Goal: Task Accomplishment & Management: Manage account settings

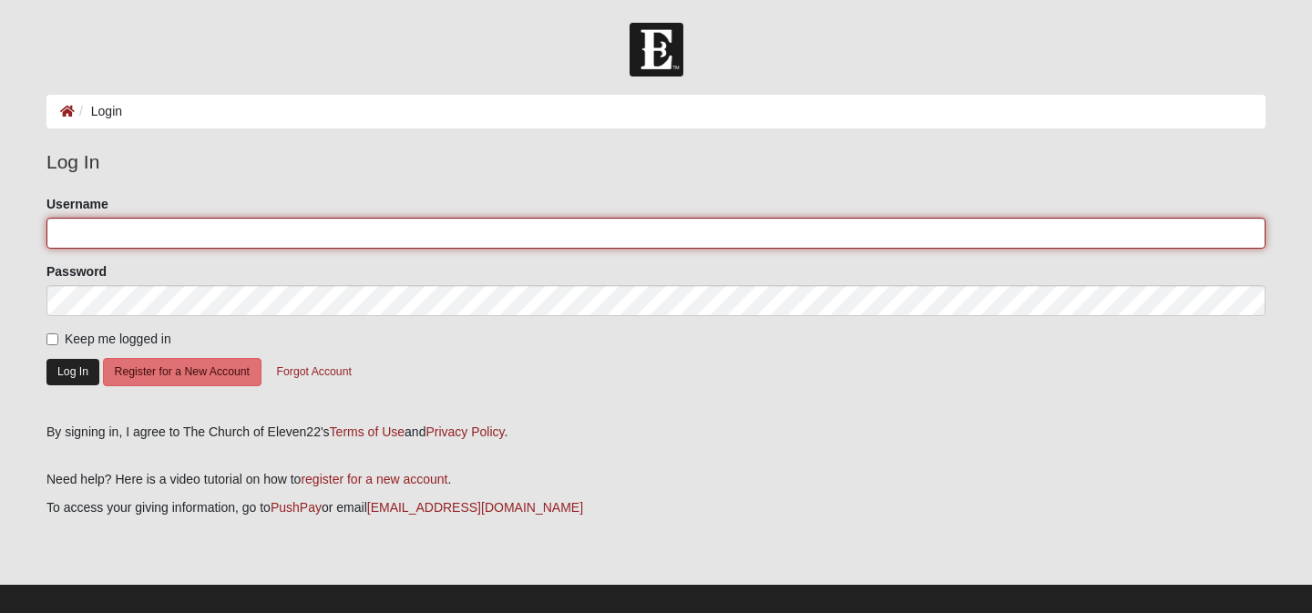
type input "mcbell96"
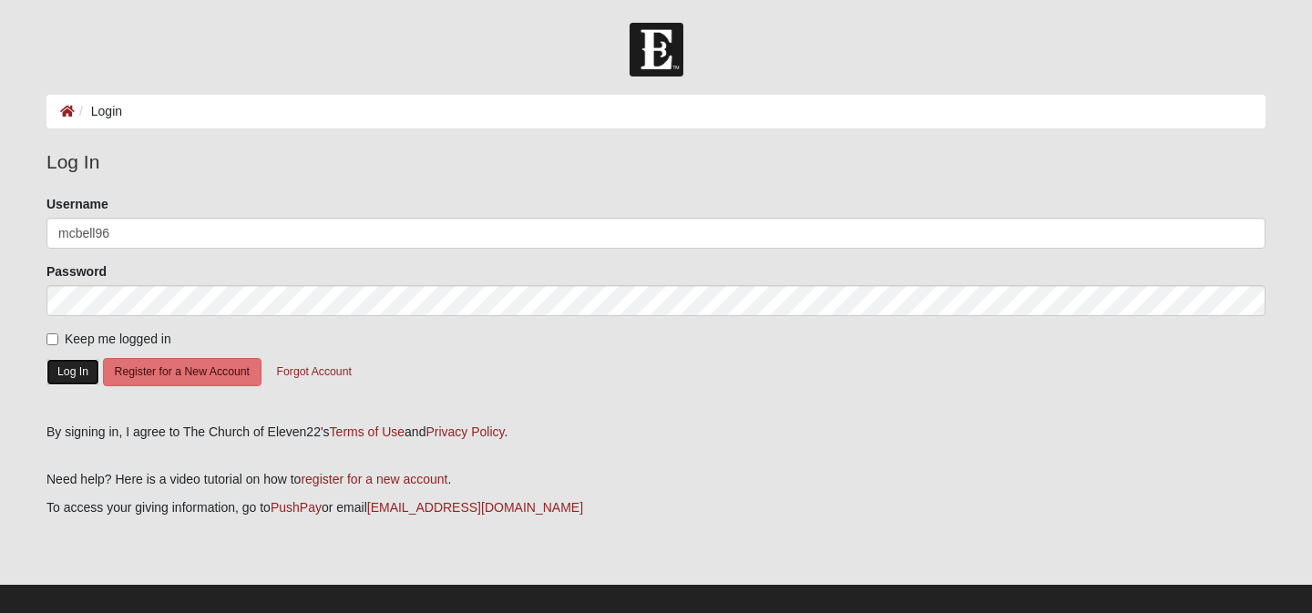
click at [58, 376] on button "Log In" at bounding box center [72, 372] width 53 height 26
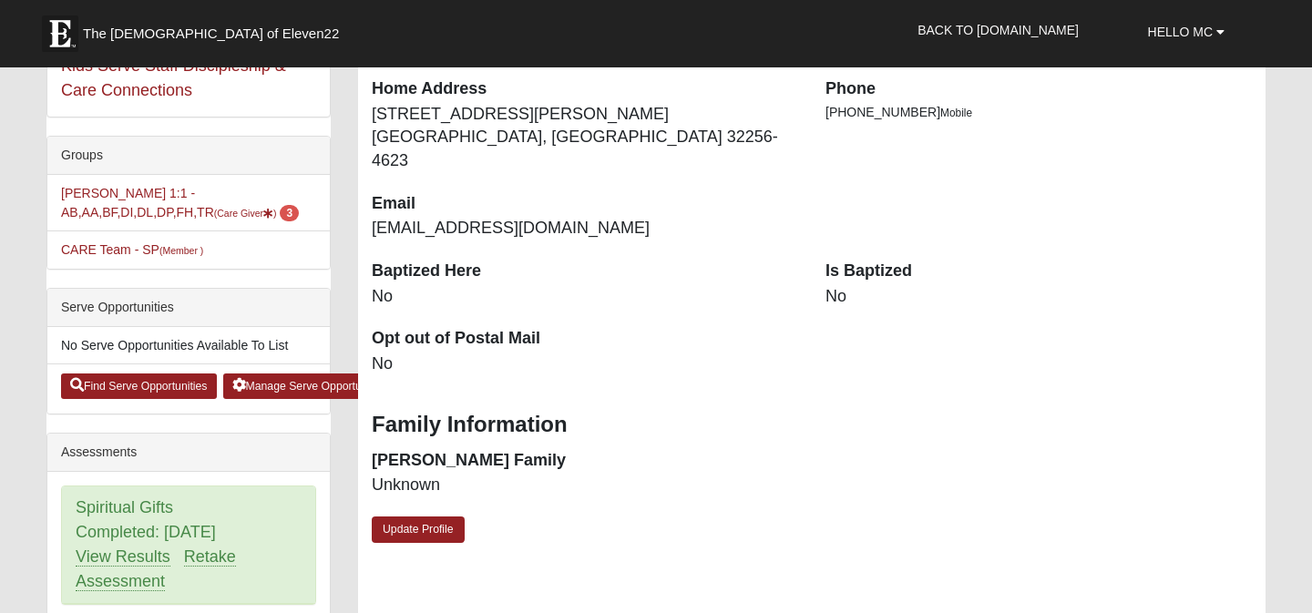
scroll to position [319, 0]
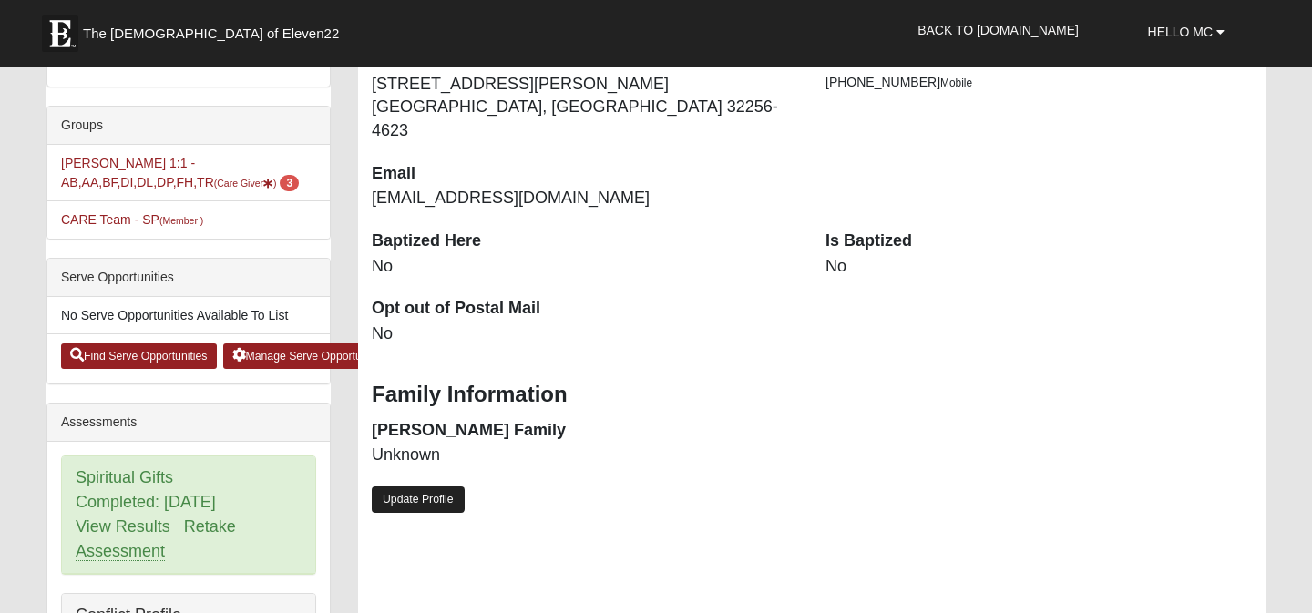
click at [425, 487] on link "Update Profile" at bounding box center [418, 500] width 93 height 26
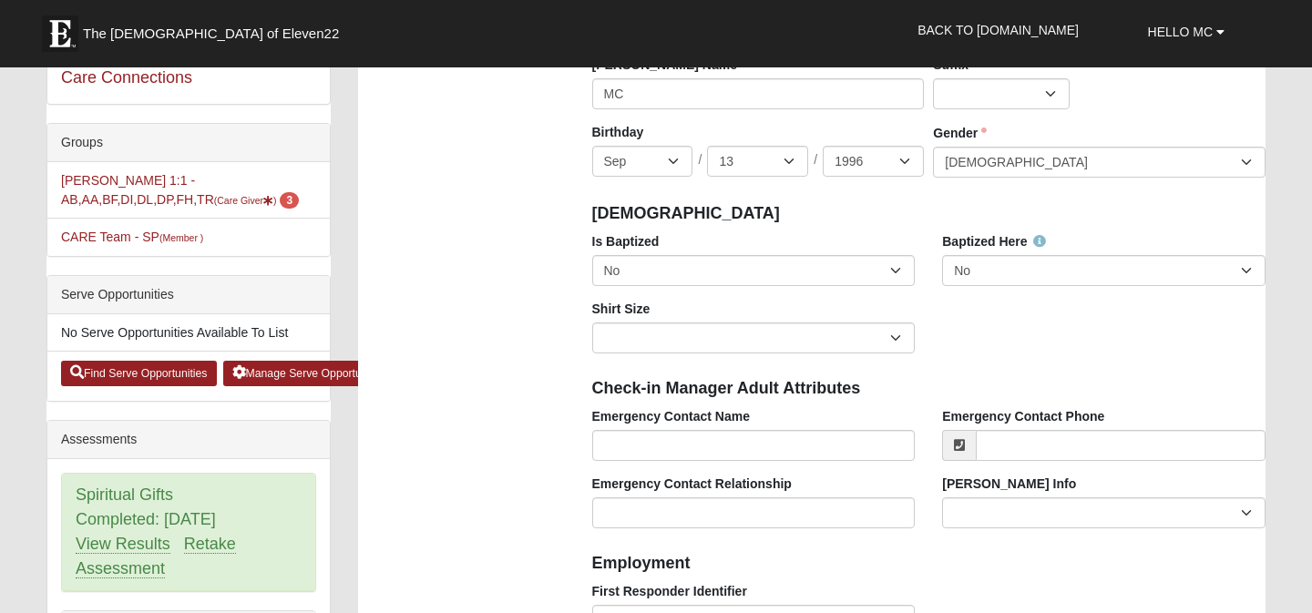
scroll to position [299, 0]
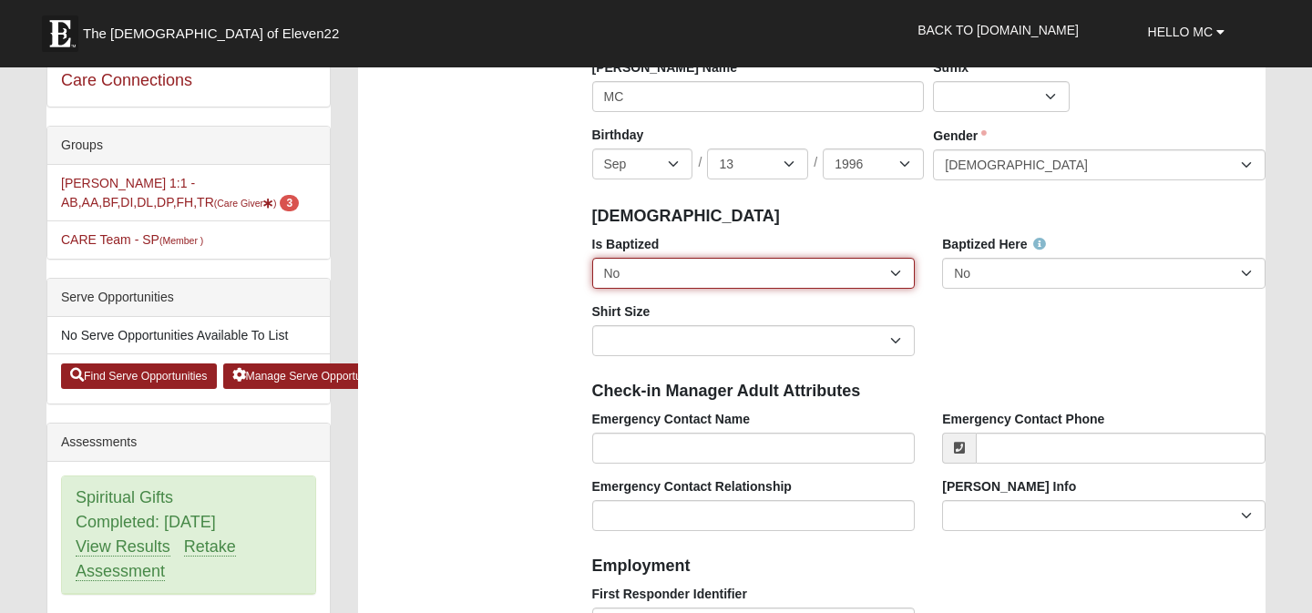
click at [903, 271] on select "No Yes" at bounding box center [753, 273] width 323 height 31
select select "True"
click at [592, 258] on select "No Yes" at bounding box center [753, 273] width 323 height 31
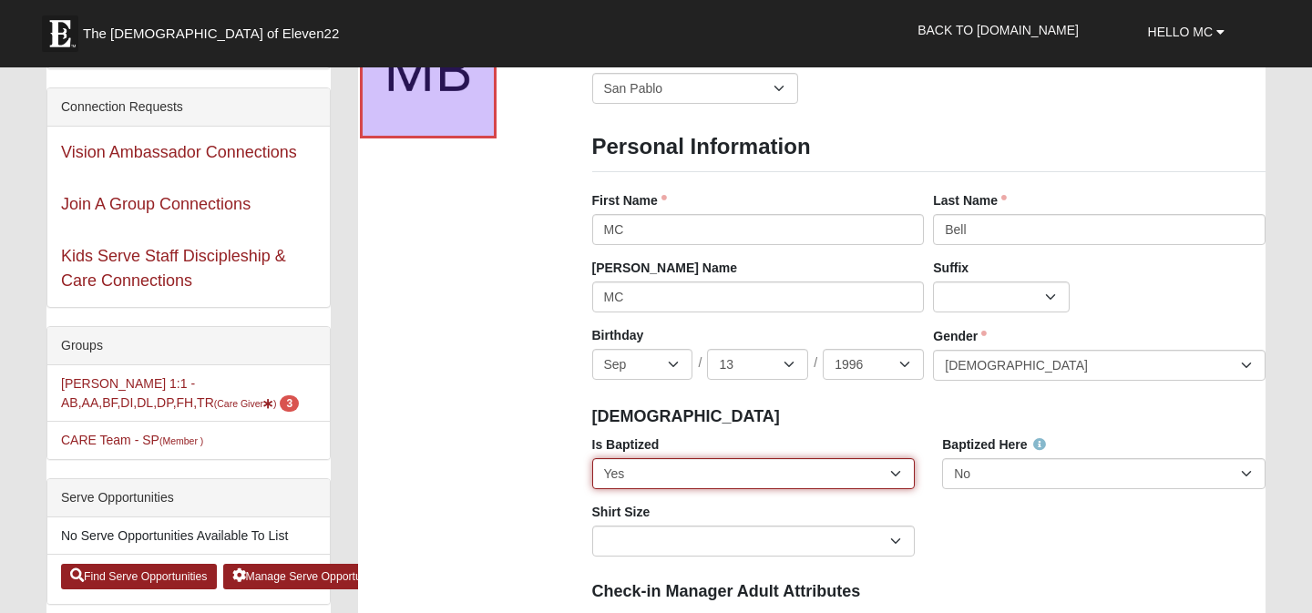
scroll to position [92, 0]
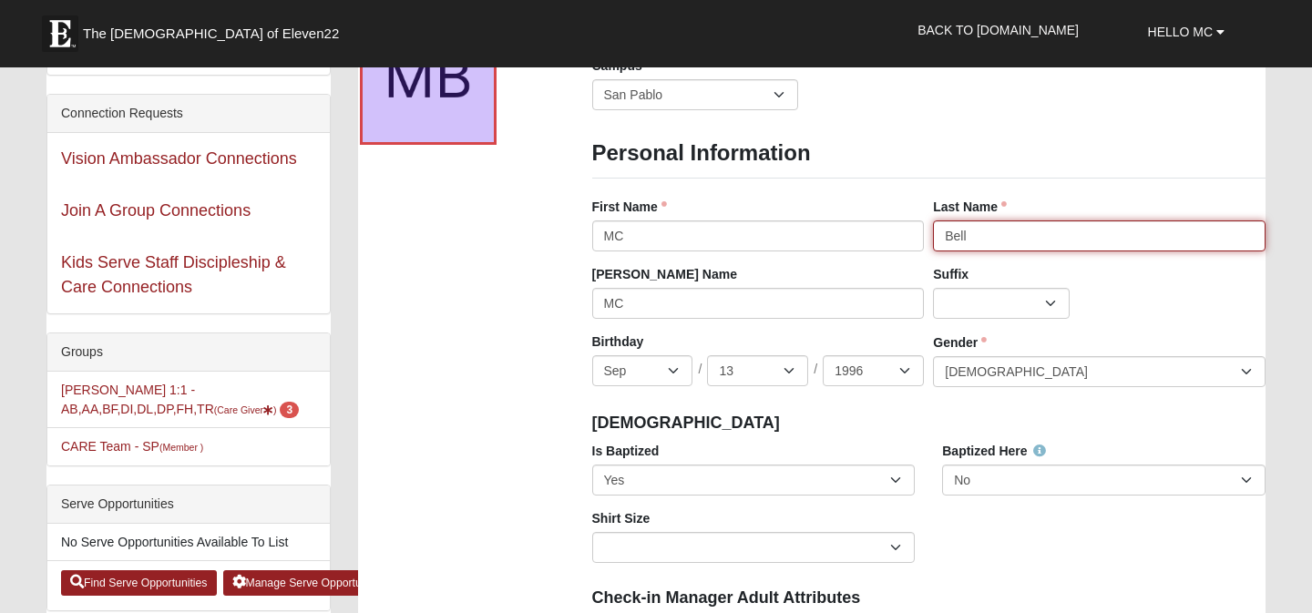
click at [995, 241] on input "Bell" at bounding box center [1099, 235] width 333 height 31
type input "T"
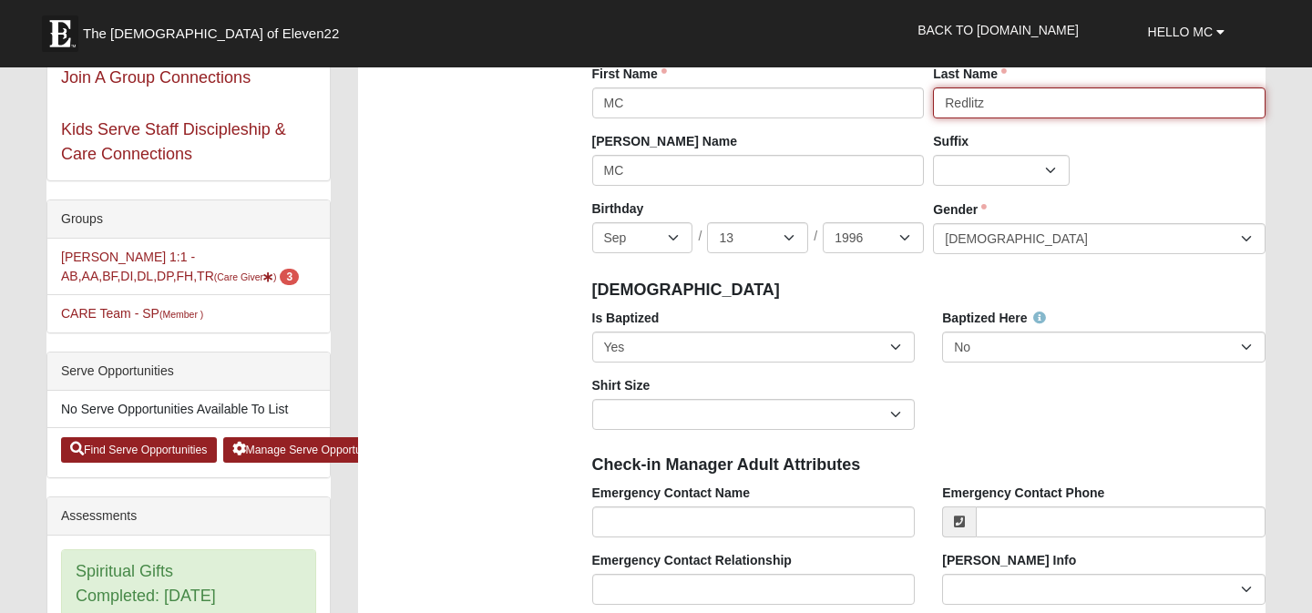
scroll to position [233, 0]
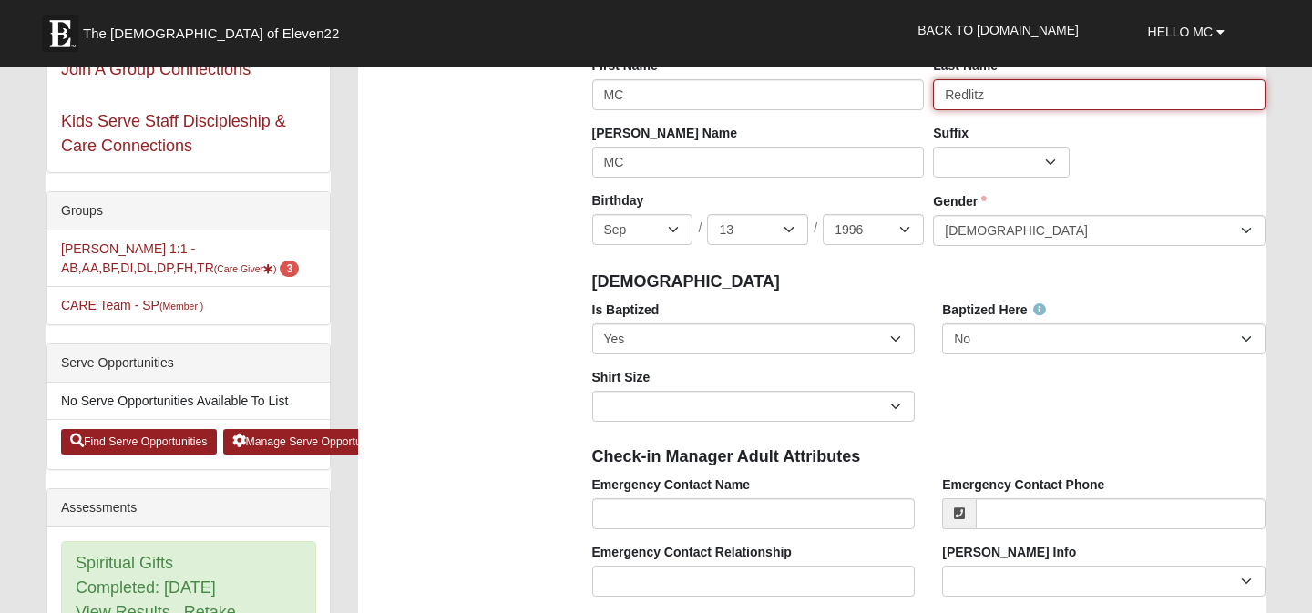
type input "Redlitz"
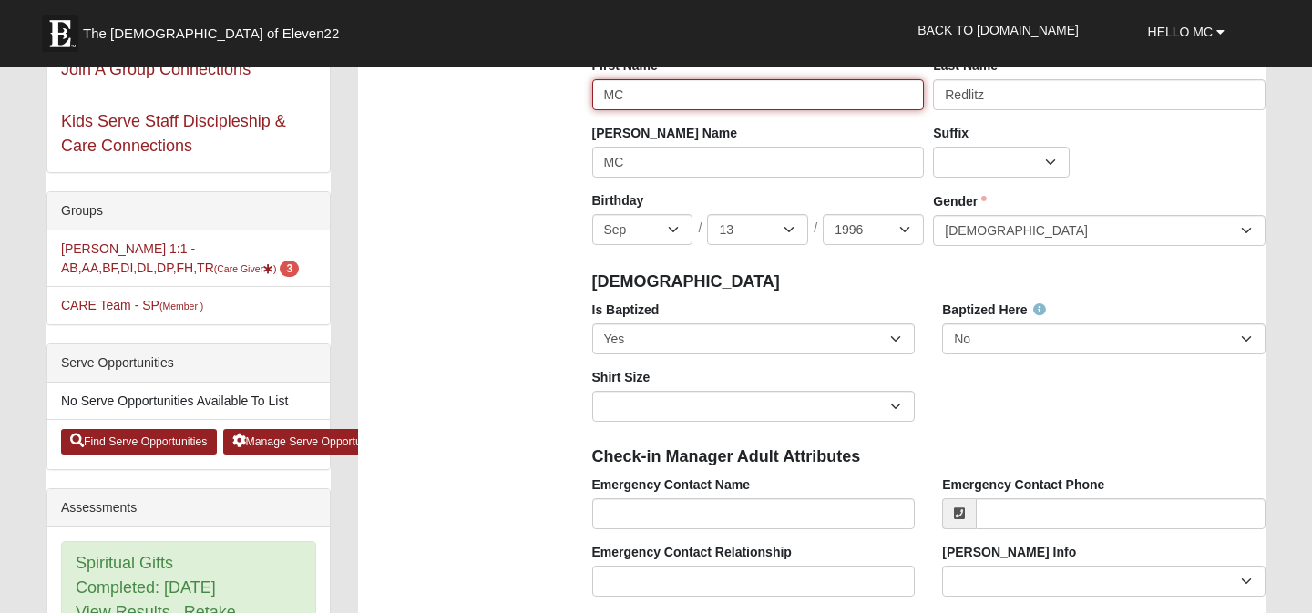
click at [641, 89] on input "MC" at bounding box center [758, 94] width 333 height 31
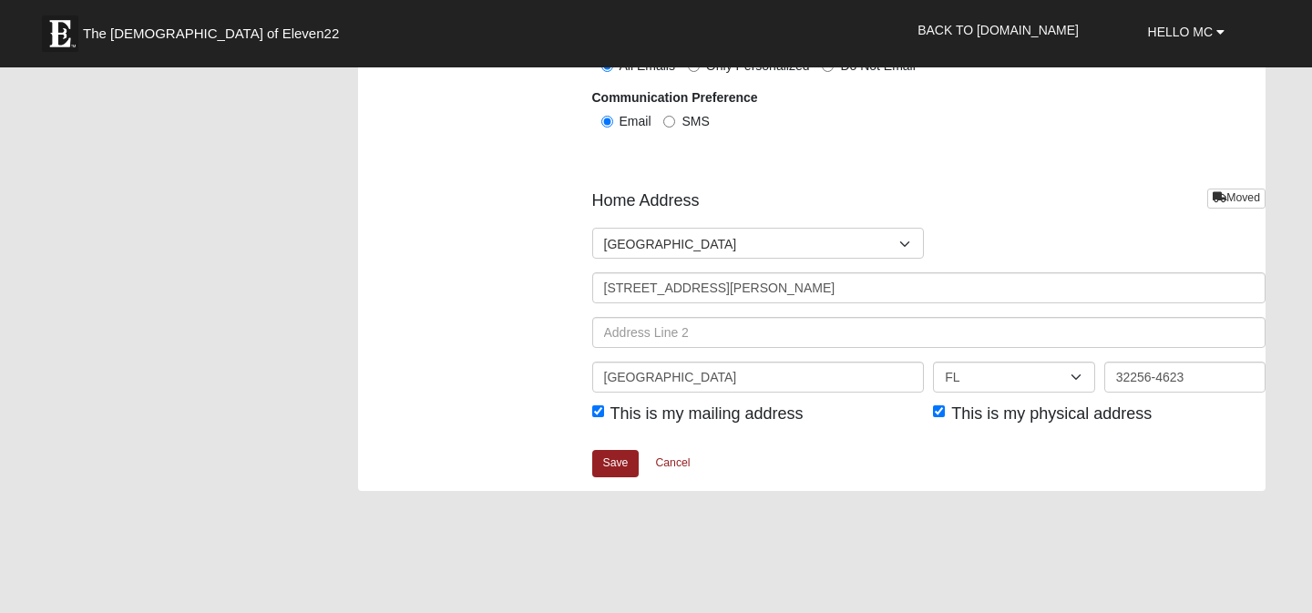
scroll to position [2104, 0]
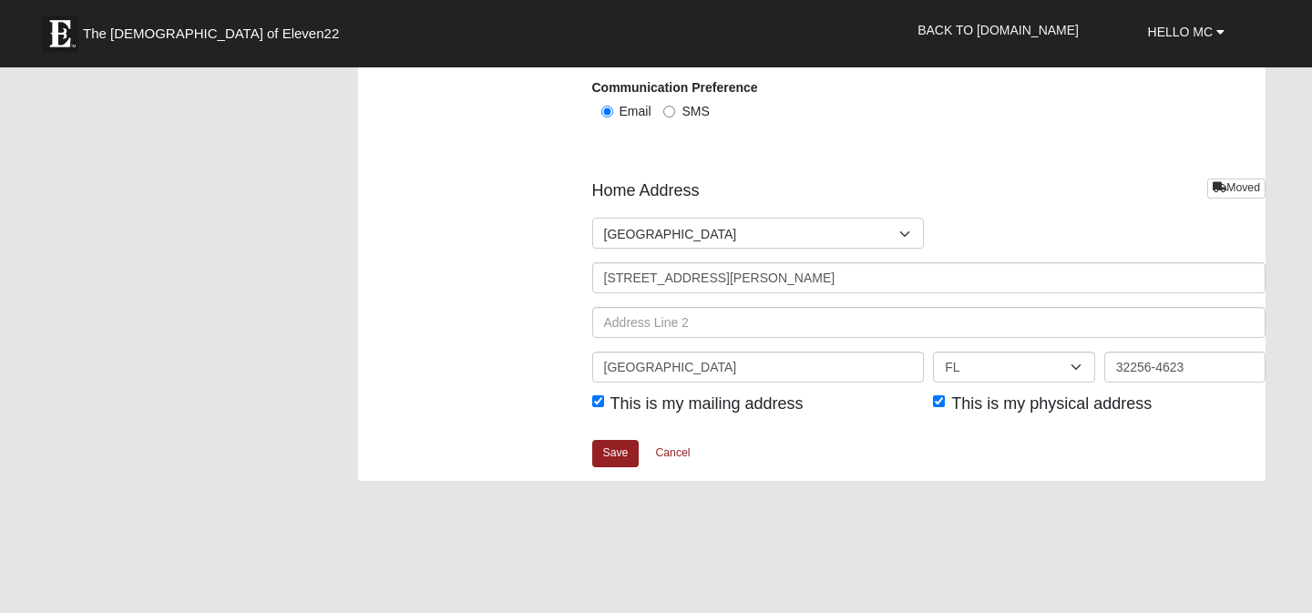
type input "Mary Catherine"
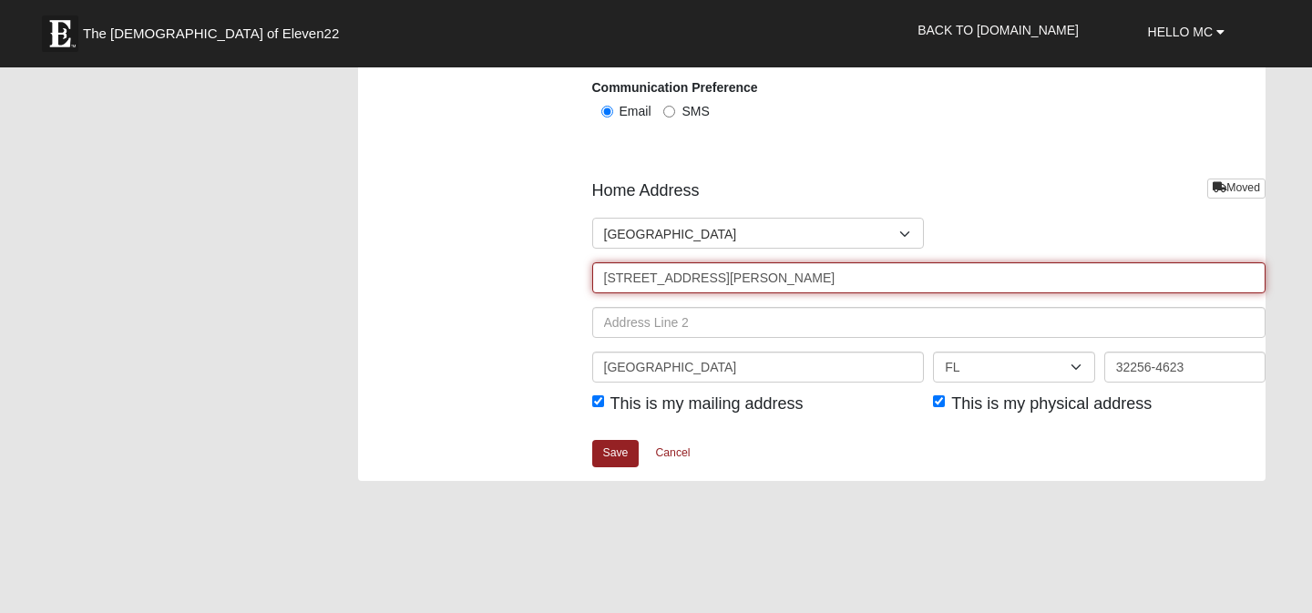
click at [829, 276] on input "7800 Point Meadows Dr Apt 1121" at bounding box center [929, 277] width 674 height 31
type input "3050 Tamaya Blvd. Apt. 1015"
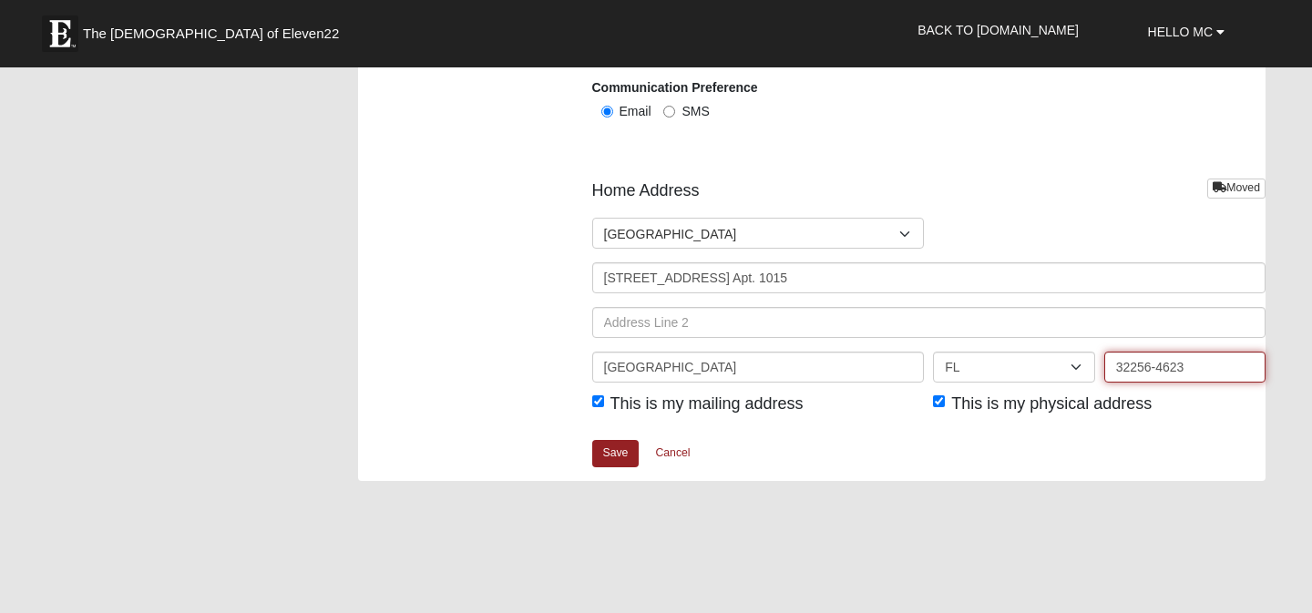
drag, startPoint x: 1193, startPoint y: 374, endPoint x: 1075, endPoint y: 374, distance: 117.5
click at [1075, 374] on div "Jacksonville AL AK AS AR AZ CA CO CT DE DC FM FL GA GU HI ID IL IN IA KS KY LA …" at bounding box center [929, 374] width 683 height 45
type input "32246"
click at [851, 452] on div "Save Cancel" at bounding box center [929, 460] width 674 height 42
click at [626, 462] on link "Save" at bounding box center [615, 453] width 47 height 26
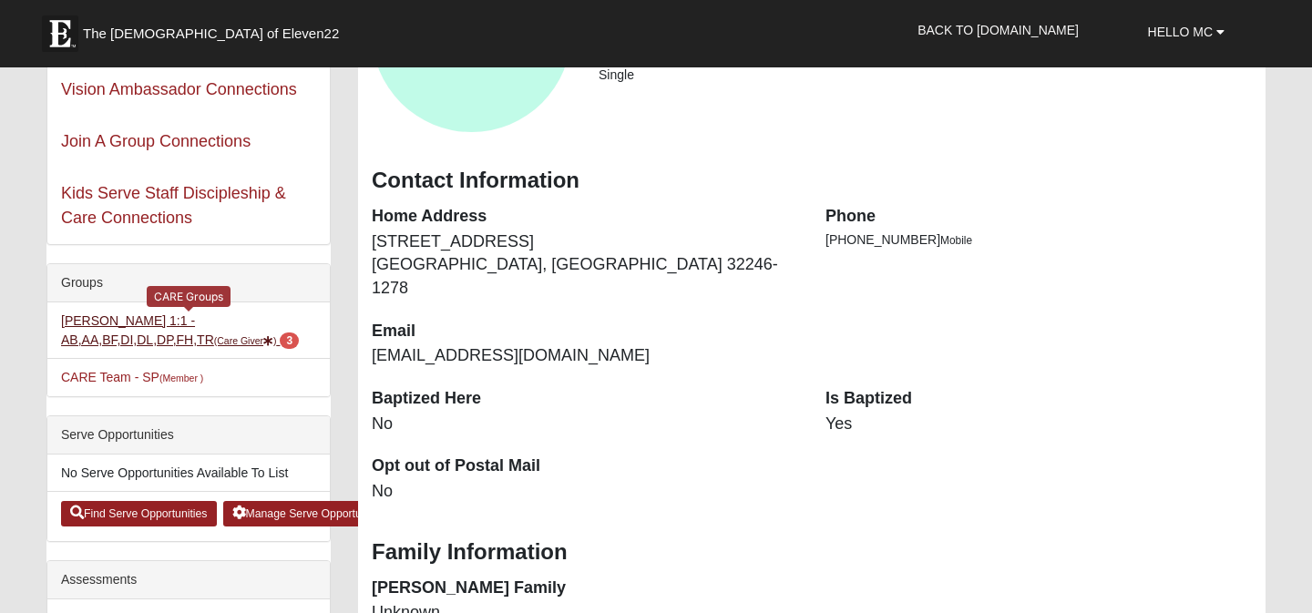
scroll to position [185, 0]
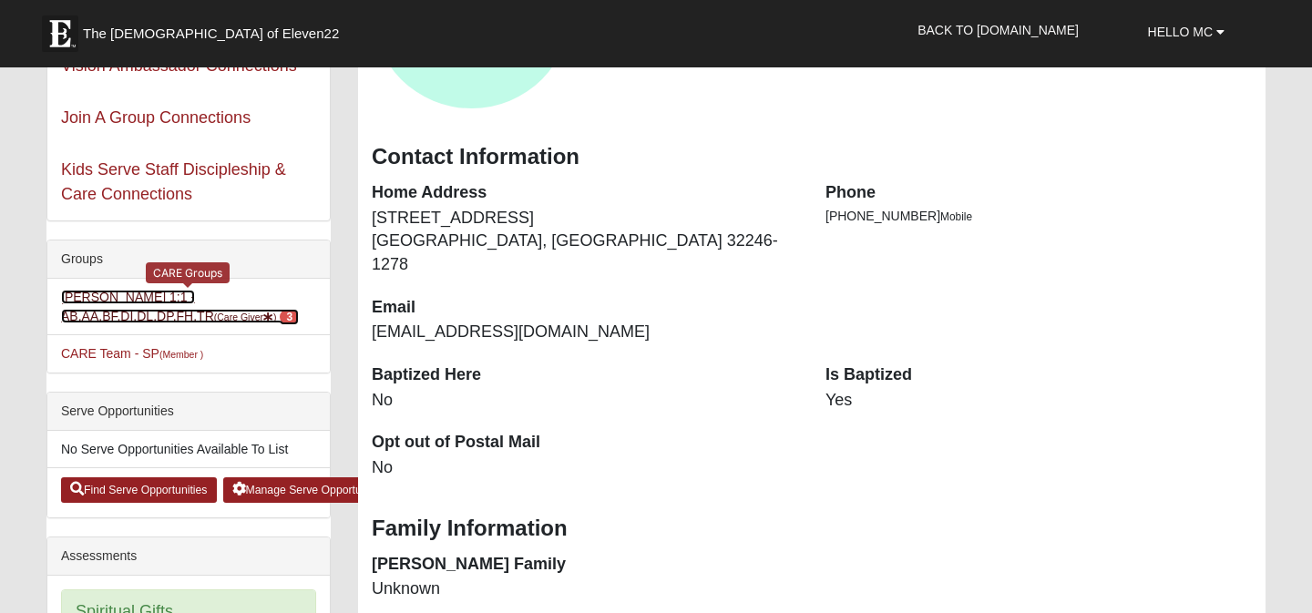
click at [149, 299] on link "[PERSON_NAME] 1:1 -AB,AA,BF,DI,DL,DP,FH,TR (Care Giver ) 3" at bounding box center [180, 307] width 238 height 34
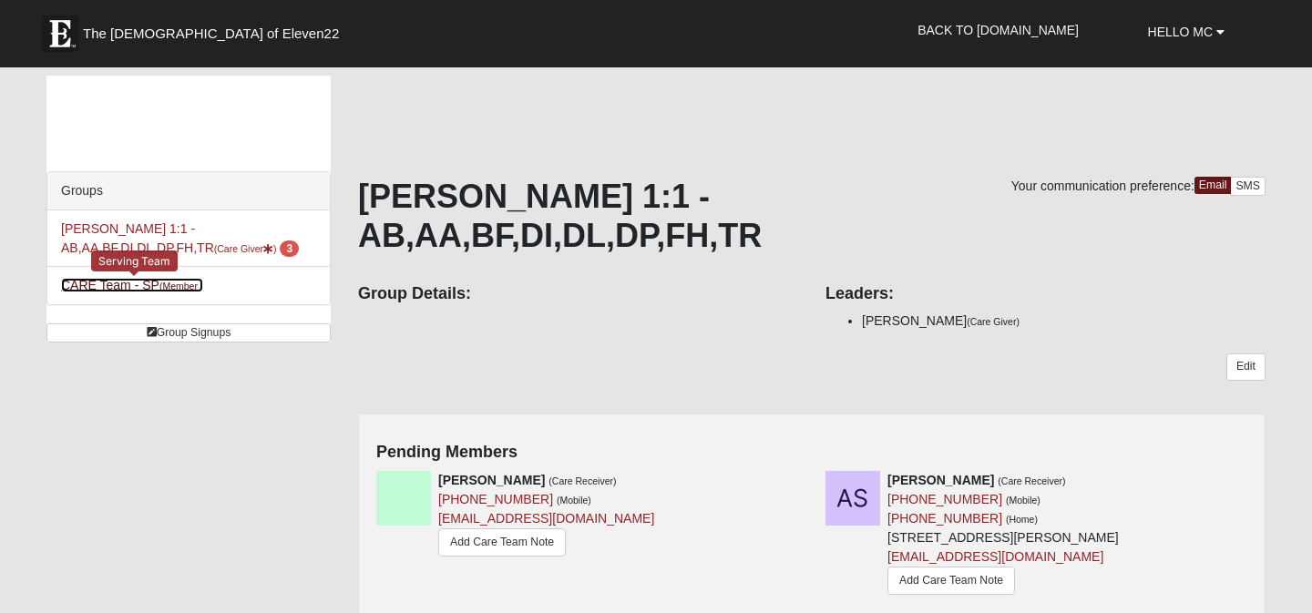
click at [129, 287] on link "CARE Team - SP (Member )" at bounding box center [132, 285] width 142 height 15
click at [114, 283] on link "CARE Team - SP (Member )" at bounding box center [132, 285] width 142 height 15
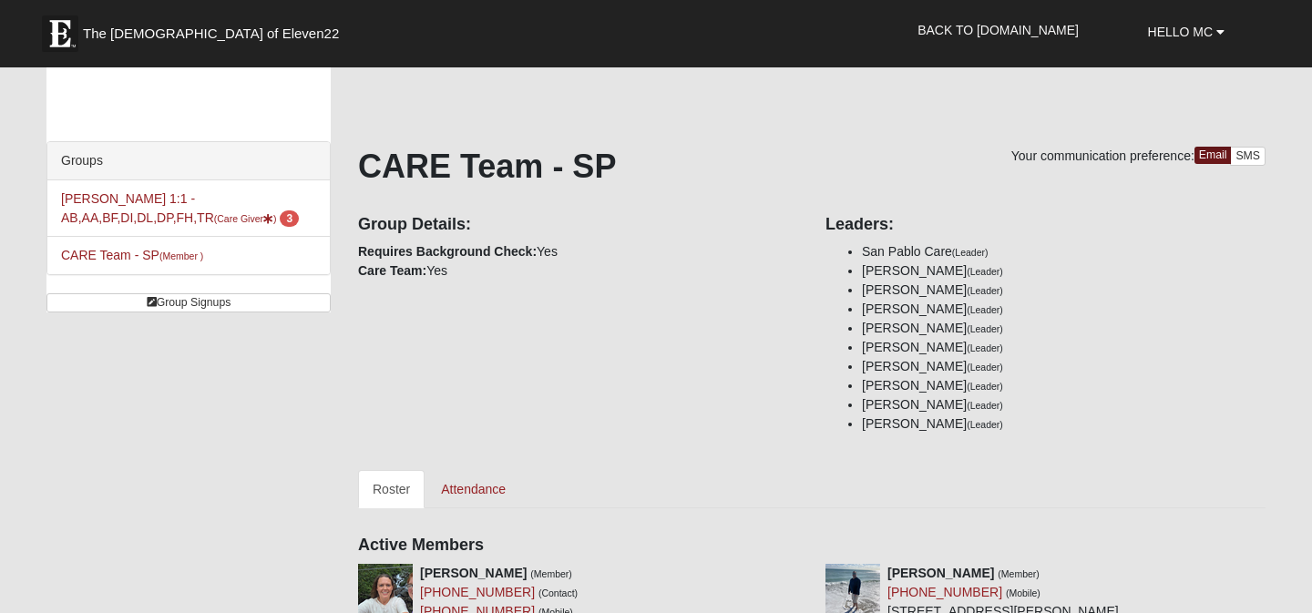
scroll to position [15, 0]
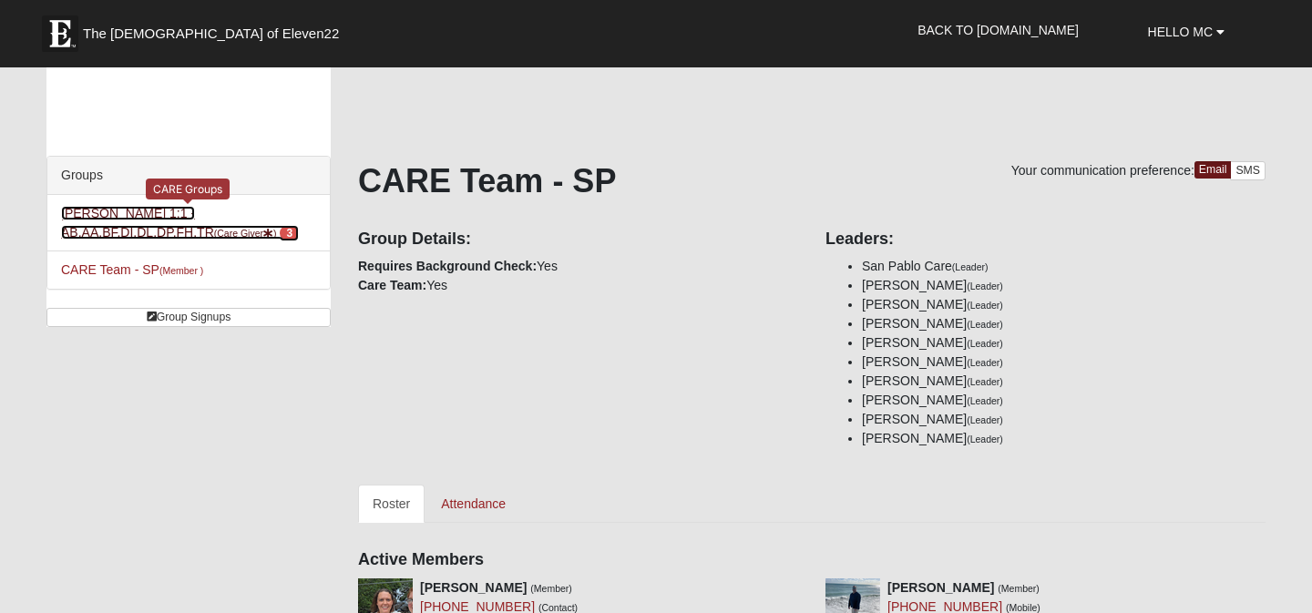
click at [216, 214] on link "MC Bell 1:1 -AB,AA,BF,DI,DL,DP,FH,TR (Care Giver ) 3" at bounding box center [180, 223] width 238 height 34
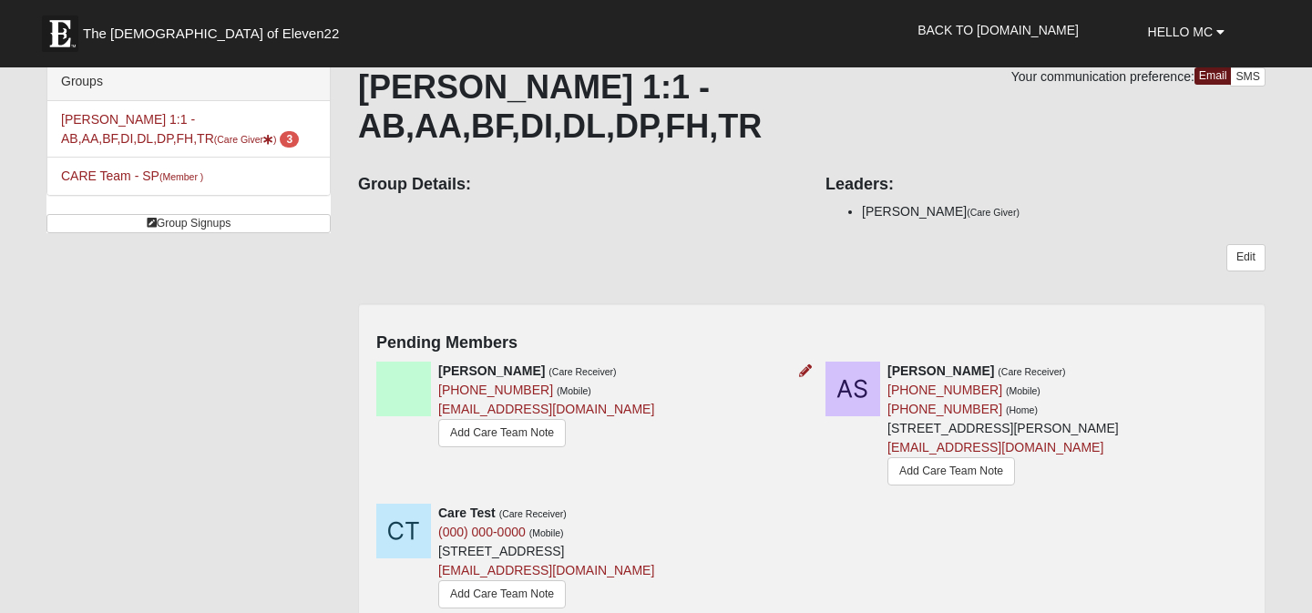
scroll to position [204, 0]
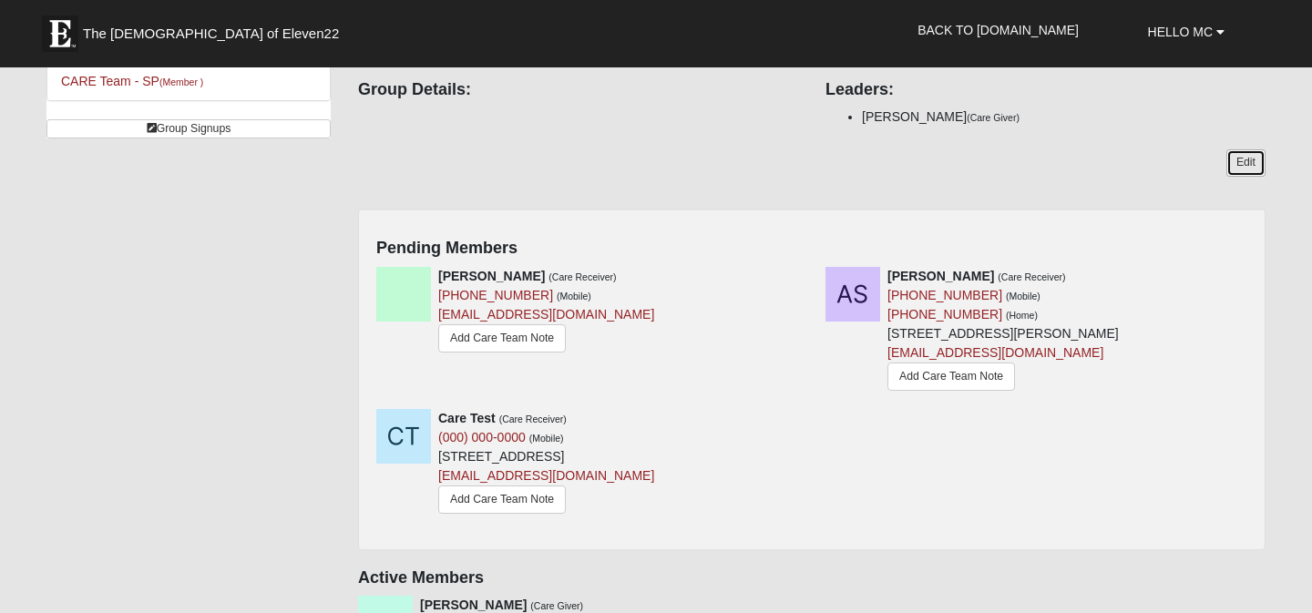
click at [1236, 149] on link "Edit" at bounding box center [1245, 162] width 39 height 26
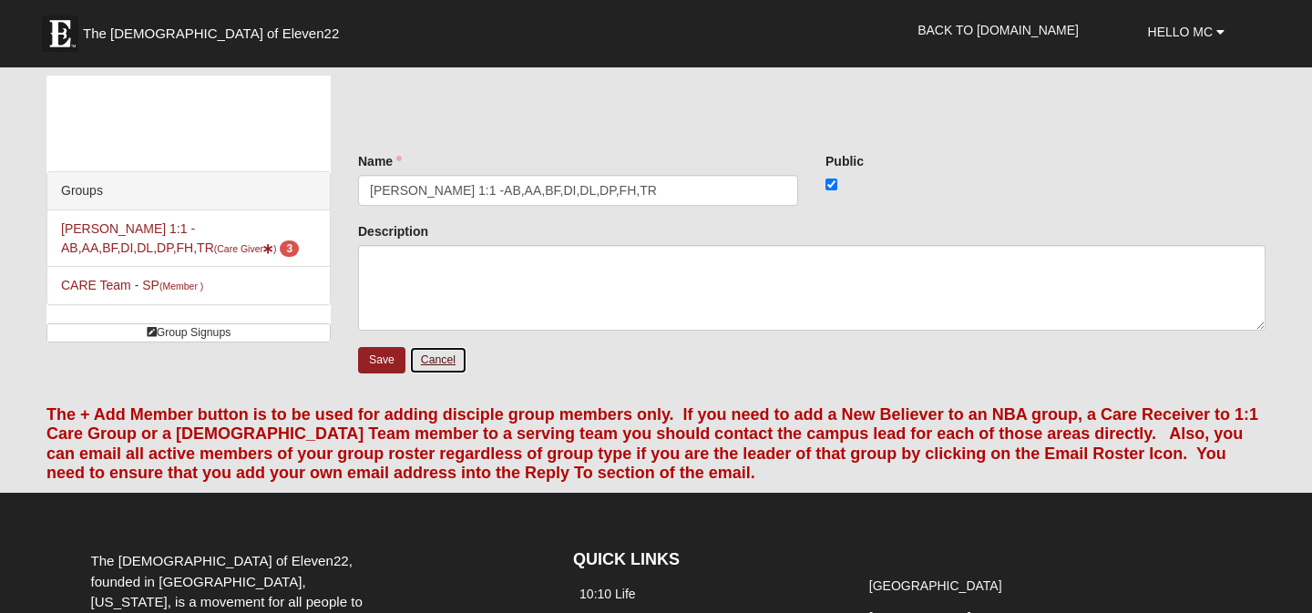
click at [441, 367] on link "Cancel" at bounding box center [438, 360] width 58 height 28
